Goal: Information Seeking & Learning: Understand process/instructions

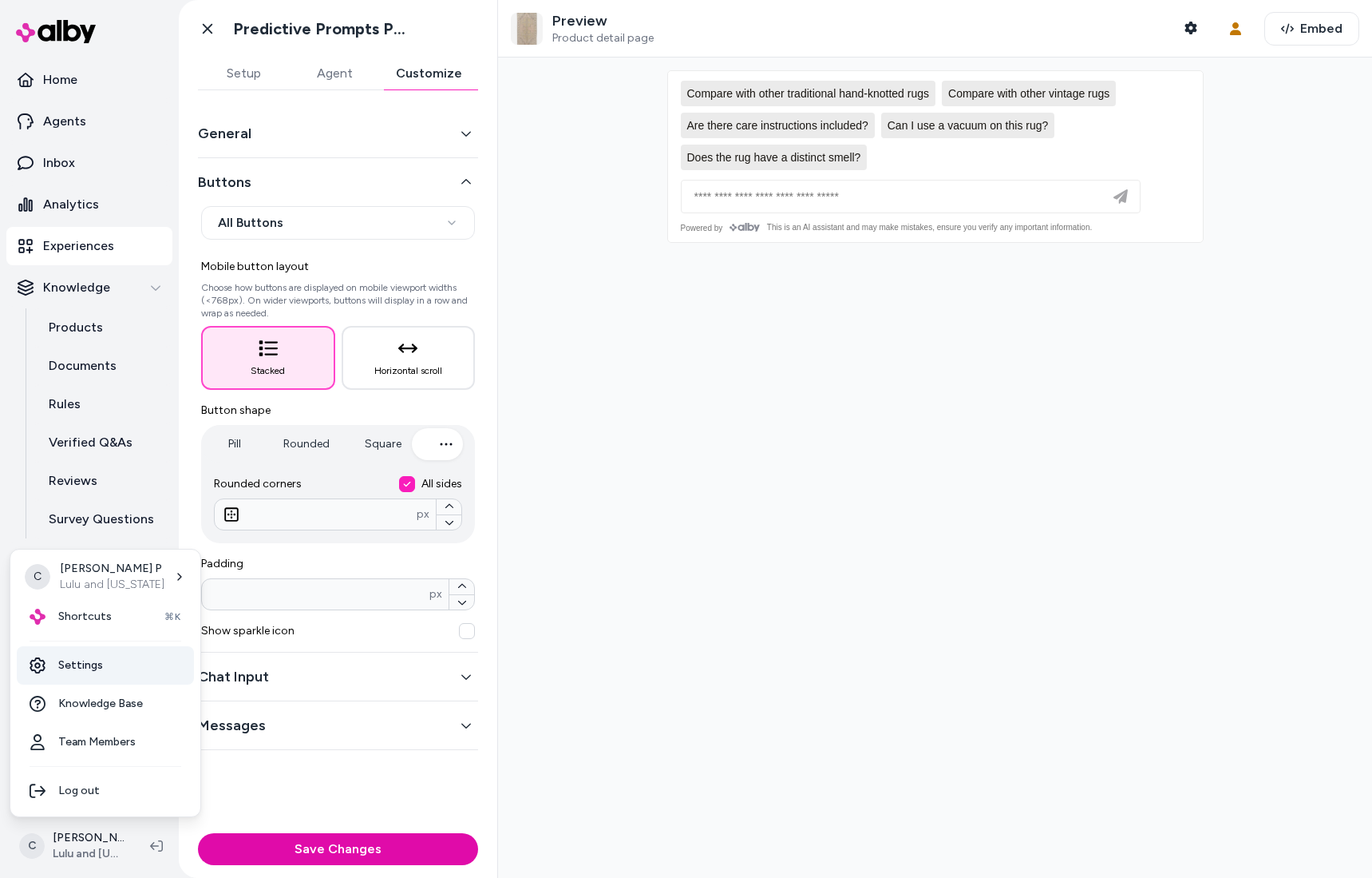
click at [101, 667] on link "Settings" at bounding box center [105, 665] width 177 height 38
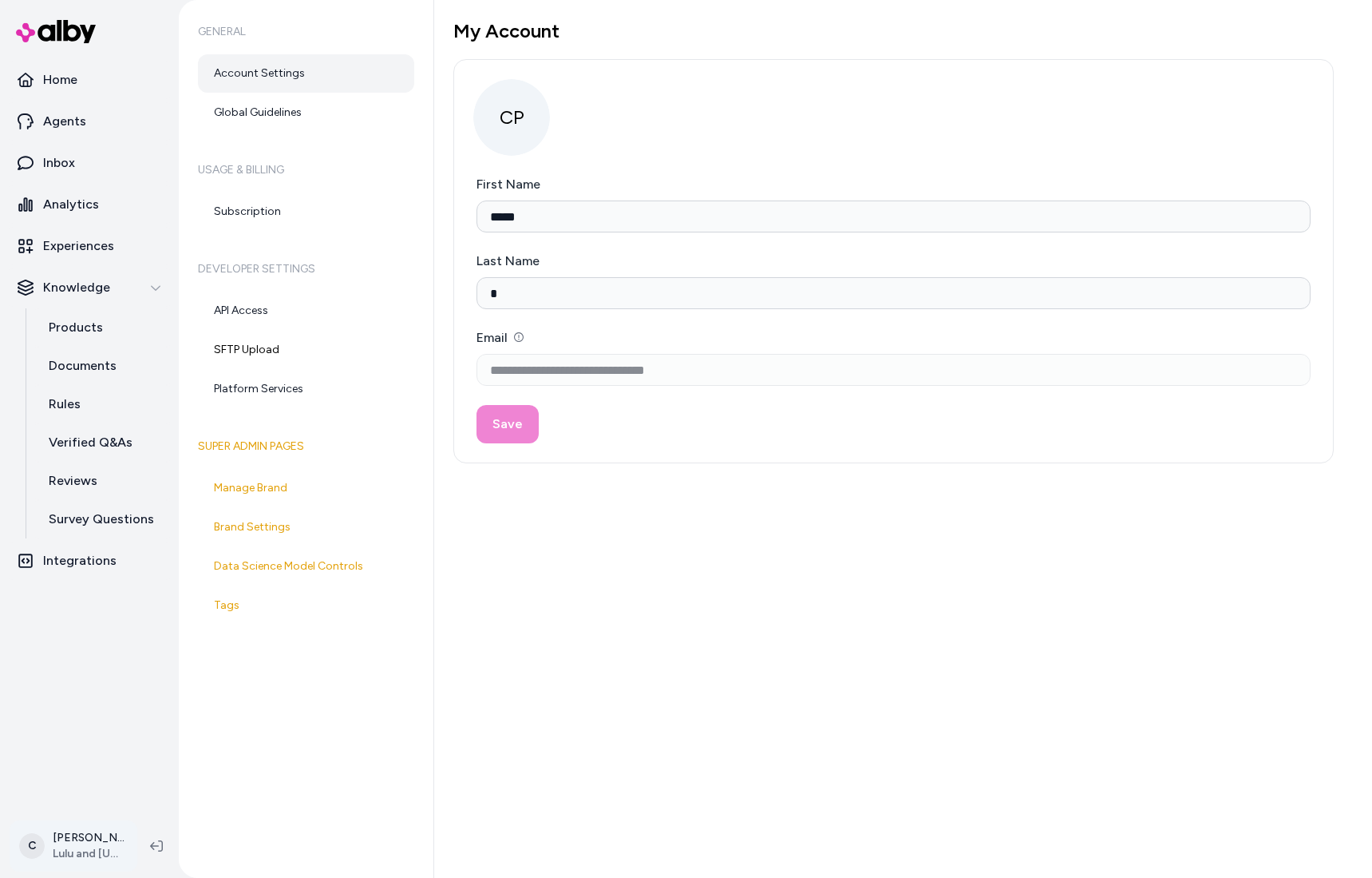
click at [94, 843] on html "**********" at bounding box center [686, 439] width 1372 height 878
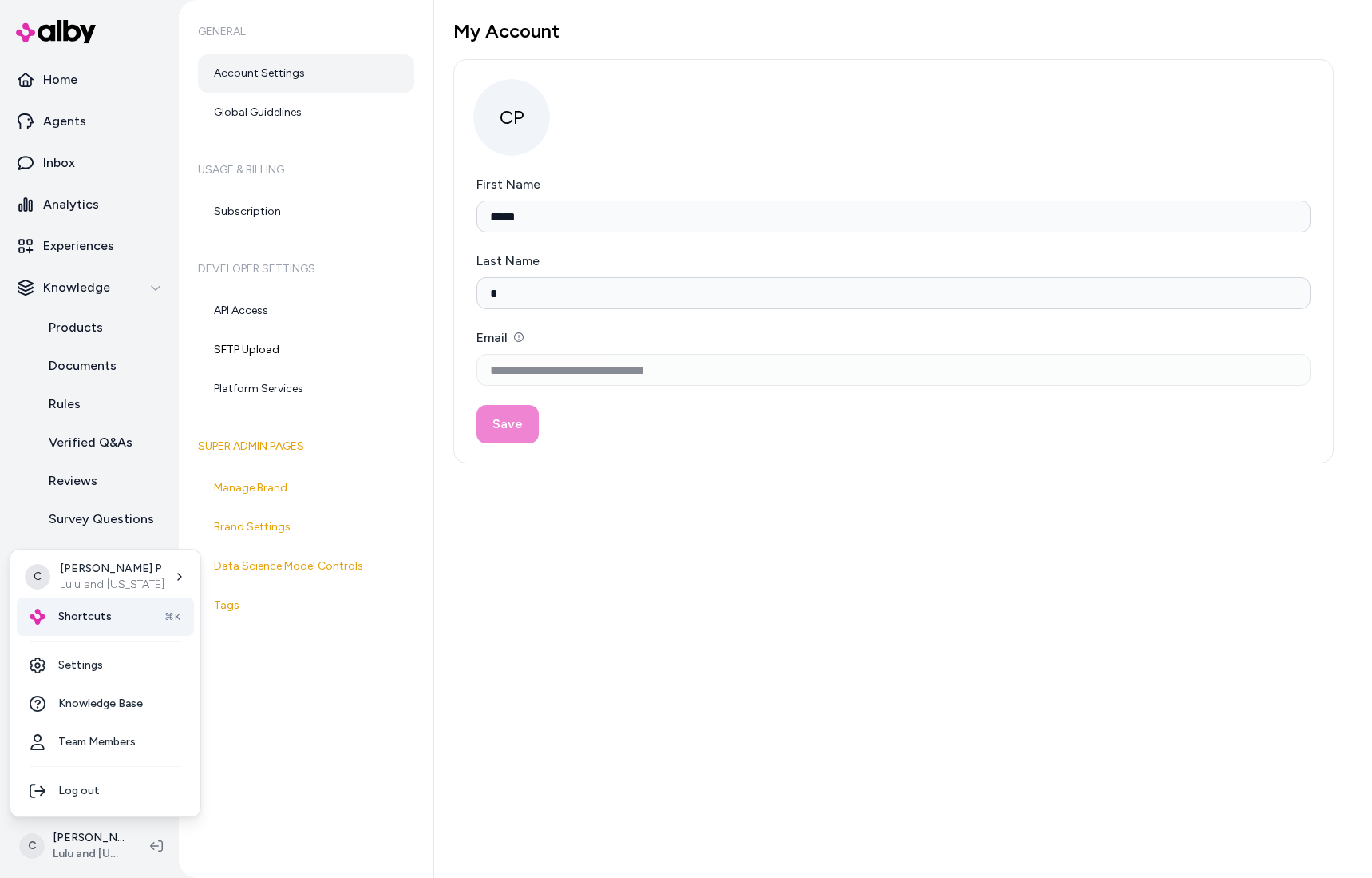
click at [121, 609] on div "Shortcuts ⌘K" at bounding box center [105, 616] width 177 height 38
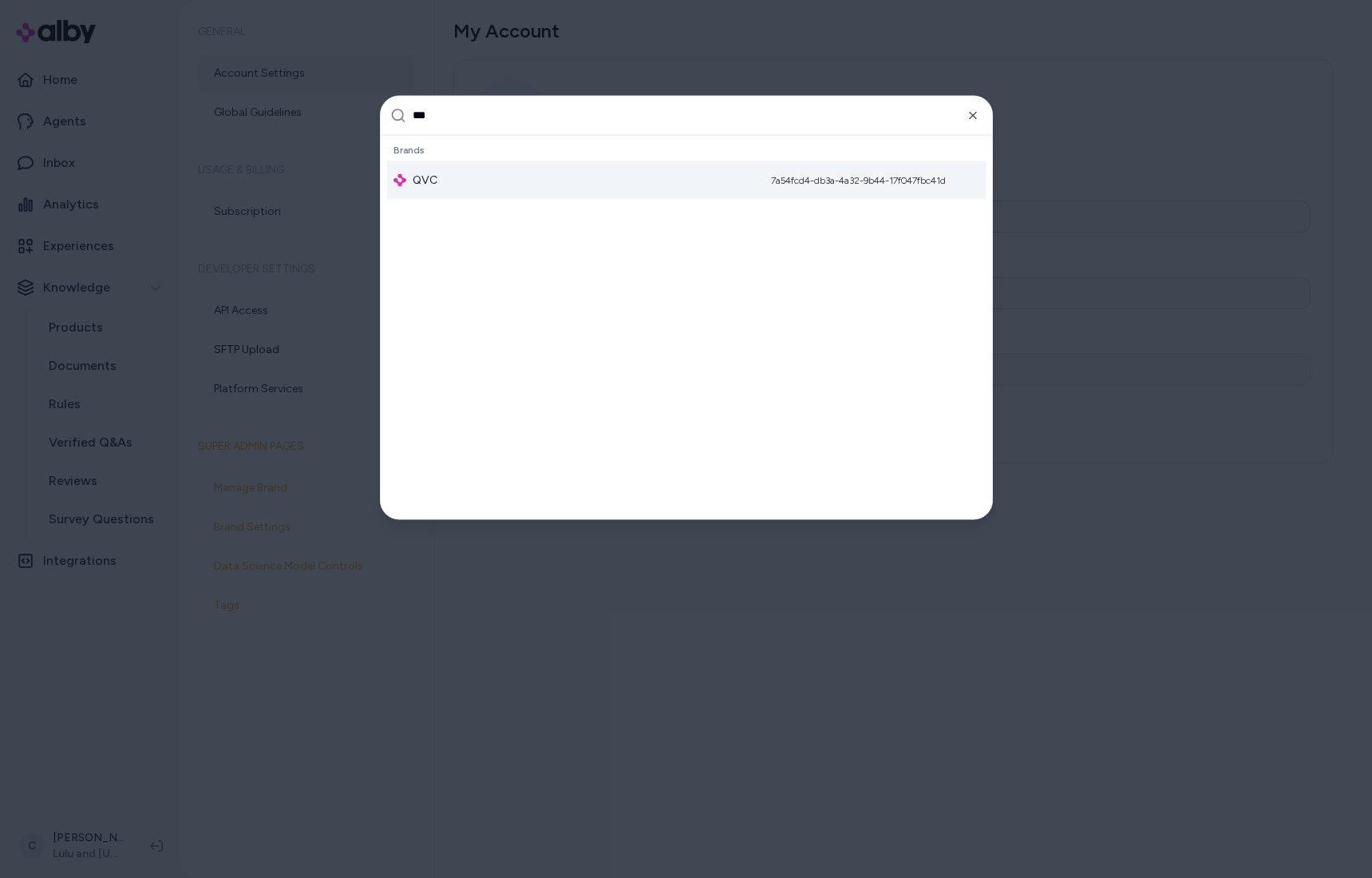
type input "***"
click at [835, 182] on div "7a54fcd4-db3a-4a32-9b44-17f047fbc41d" at bounding box center [859, 180] width 191 height 19
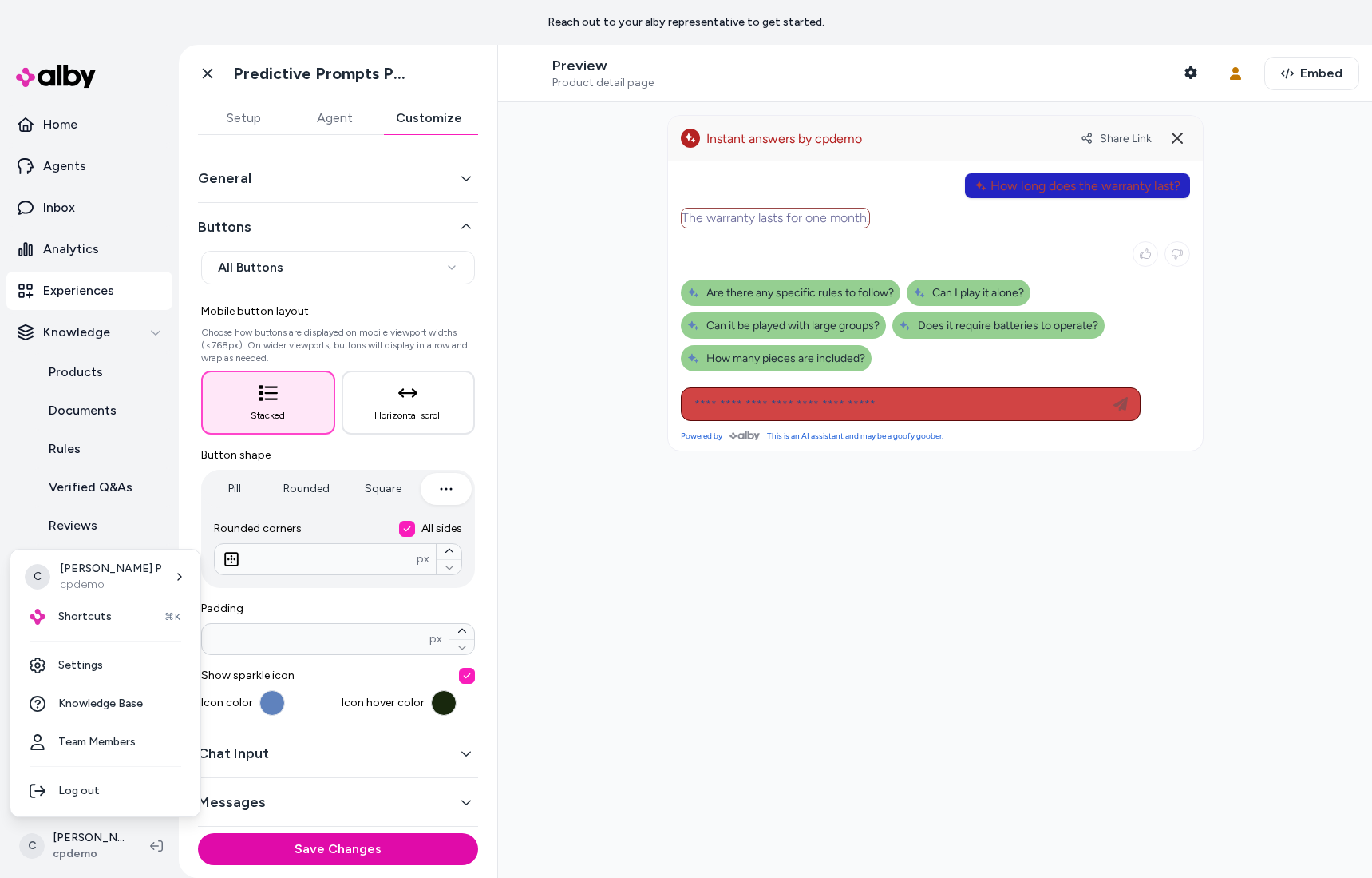
click at [102, 630] on div "Shortcuts ⌘K" at bounding box center [105, 616] width 177 height 38
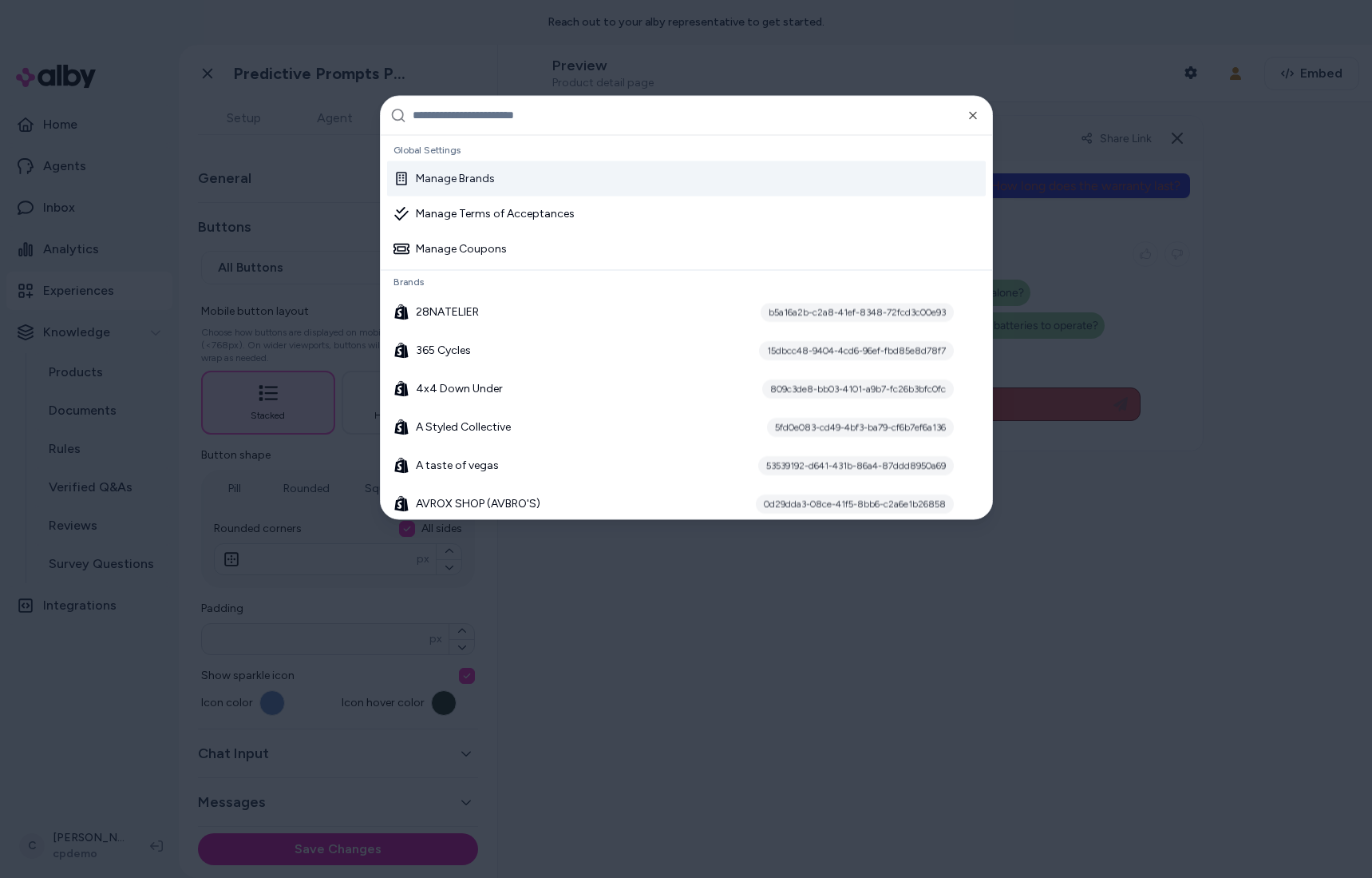
click at [483, 109] on input "text" at bounding box center [698, 114] width 570 height 38
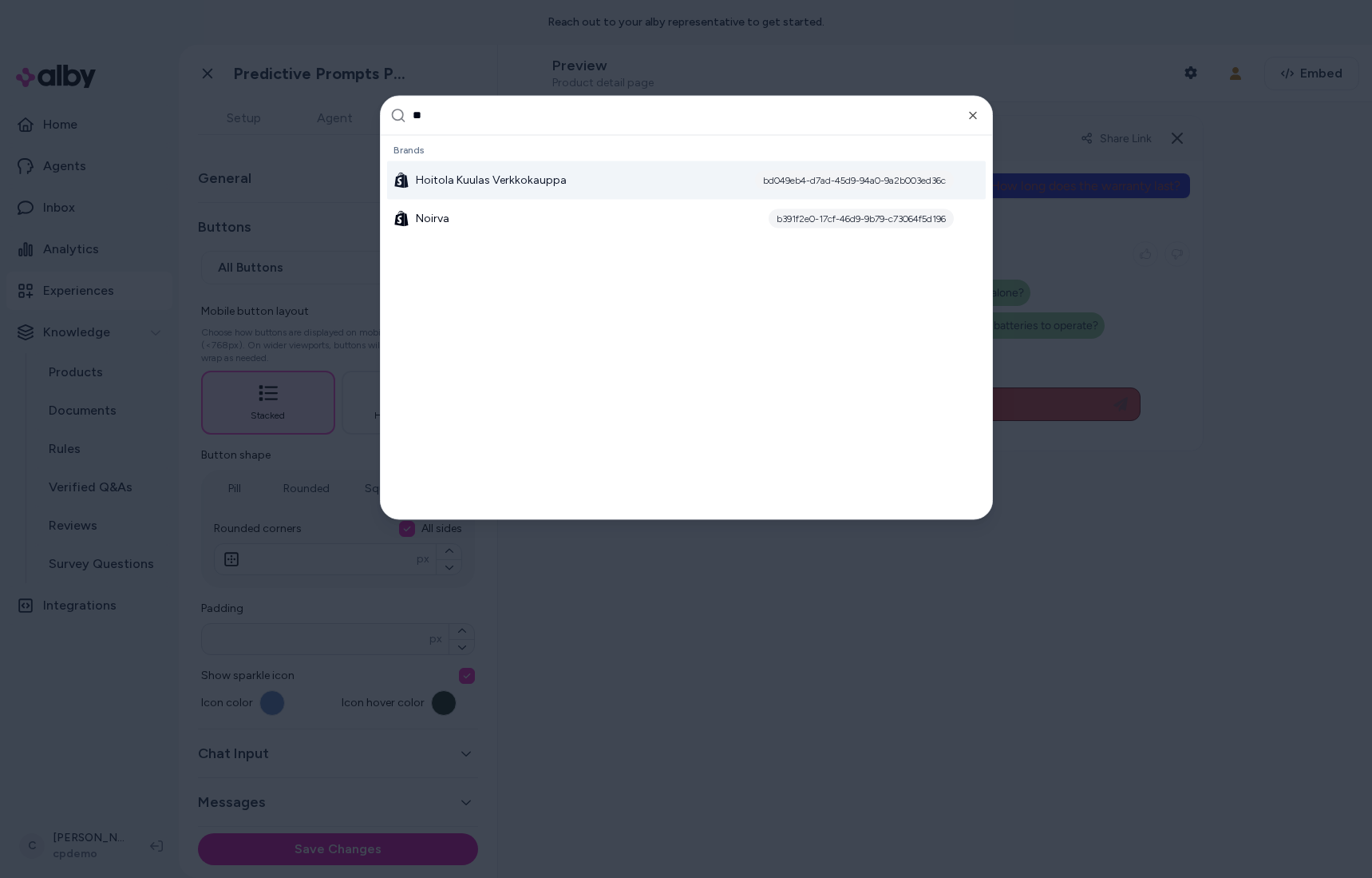
type input "*"
type input "******"
click at [434, 172] on span "SimpliSafe" at bounding box center [441, 180] width 55 height 16
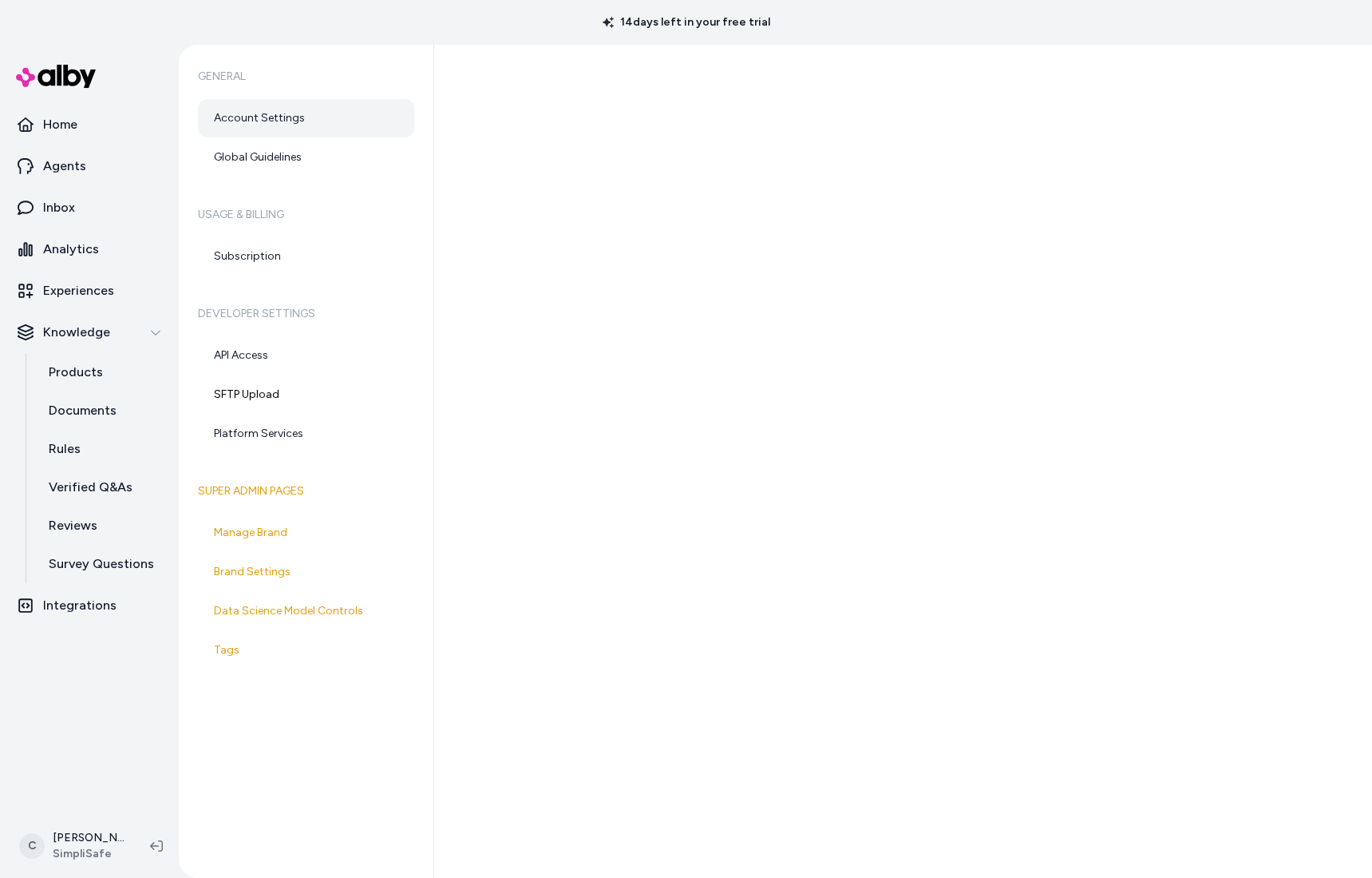
click at [241, 187] on div "General Account Settings Global Guidelines Usage & Billing Subscription Develop…" at bounding box center [306, 461] width 256 height 833
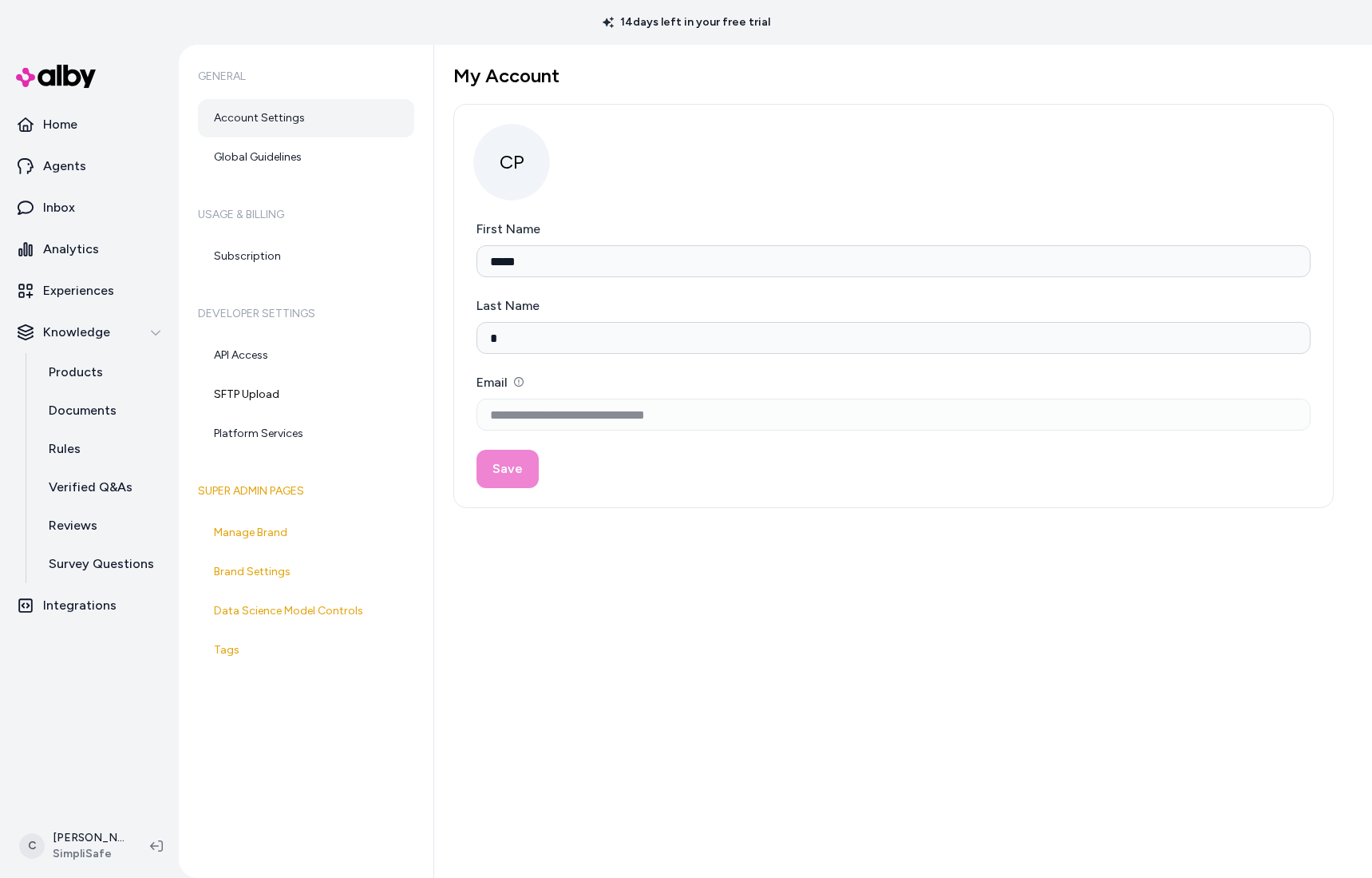
click at [299, 132] on link "Account Settings" at bounding box center [306, 118] width 217 height 38
click at [318, 144] on link "Global Guidelines" at bounding box center [306, 157] width 217 height 38
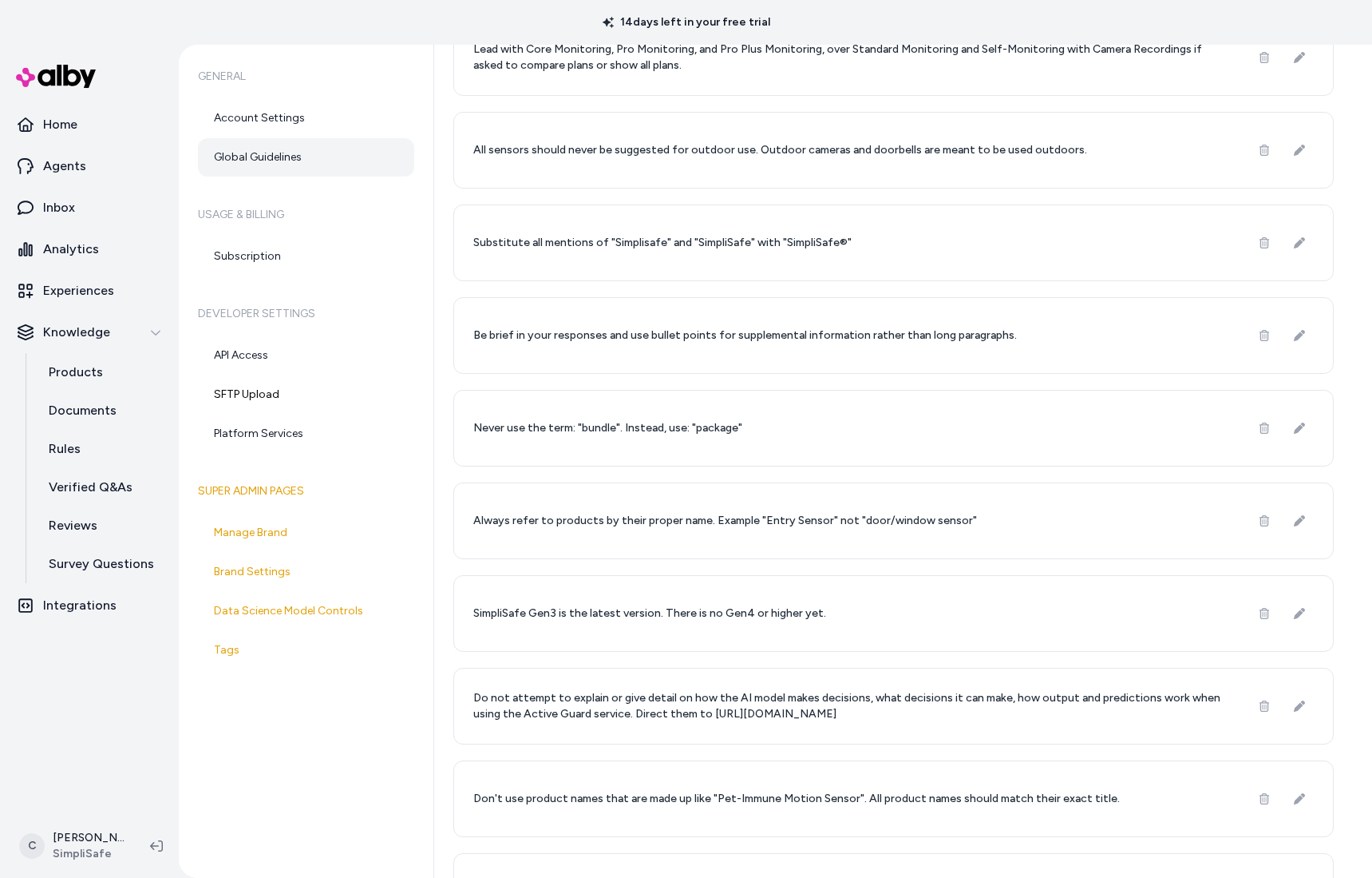
scroll to position [618, 0]
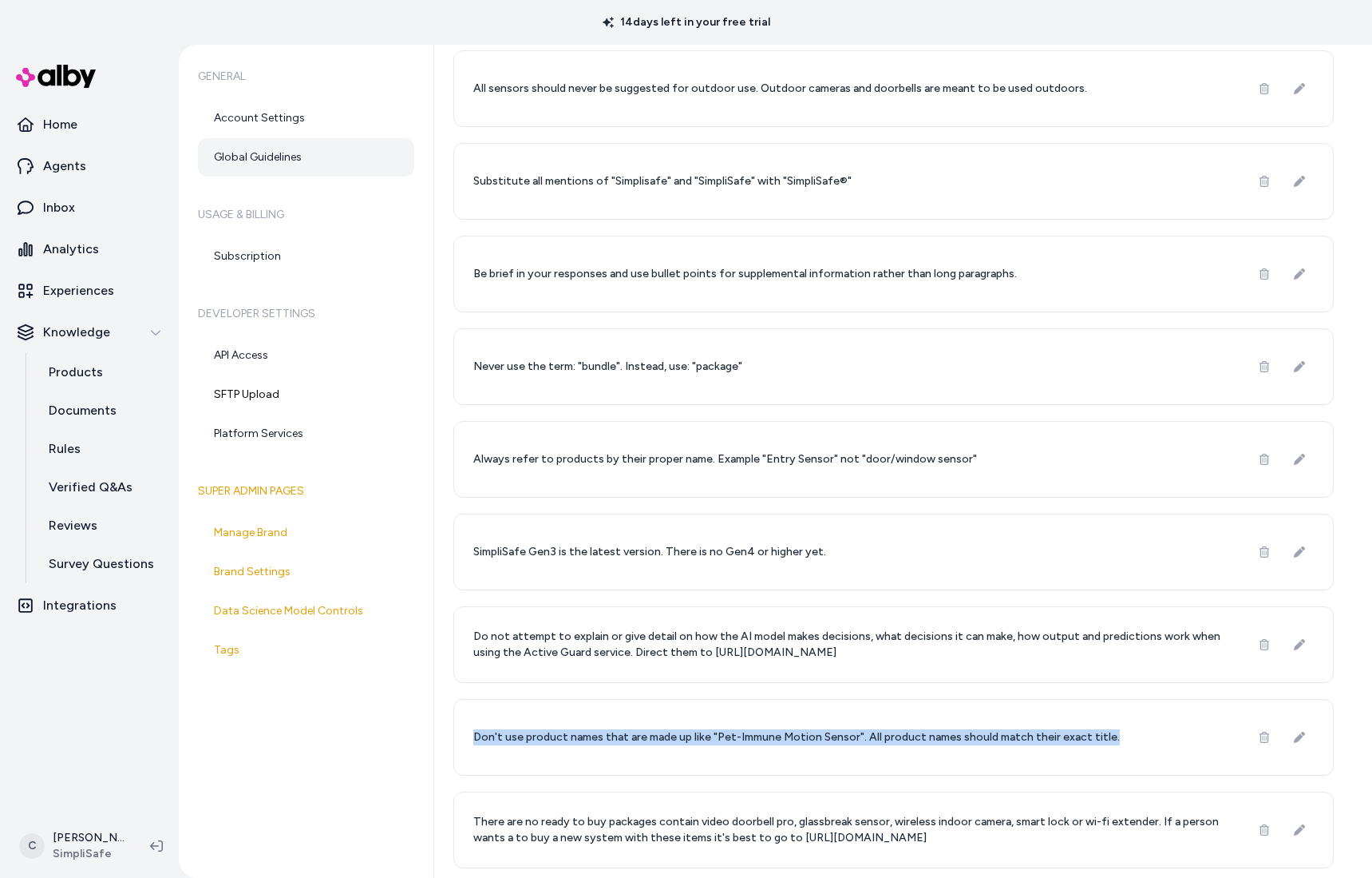
drag, startPoint x: 917, startPoint y: 729, endPoint x: 715, endPoint y: 706, distance: 203.3
click at [715, 706] on div "Don't use product names that are made up like "Pet-Immune Motion Sensor". All p…" at bounding box center [893, 737] width 880 height 77
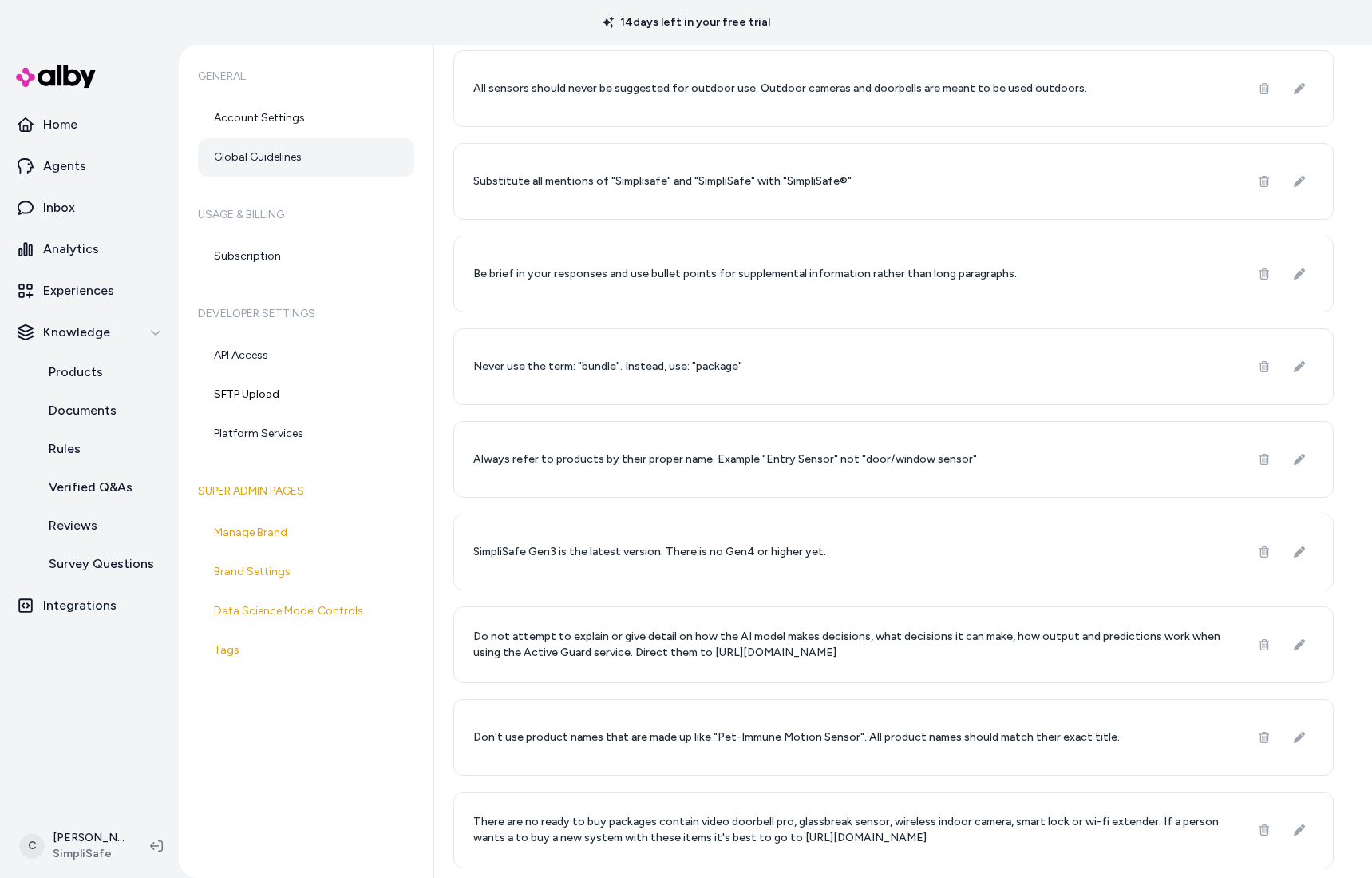
click at [621, 651] on p "Do not attempt to explain or give detail on how the AI model makes decisions, w…" at bounding box center [852, 644] width 757 height 32
click at [804, 643] on p "Do not attempt to explain or give detail on how the AI model makes decisions, w…" at bounding box center [852, 644] width 757 height 32
click at [800, 643] on p "Do not attempt to explain or give detail on how the AI model makes decisions, w…" at bounding box center [852, 644] width 757 height 32
